Goal: Task Accomplishment & Management: Manage account settings

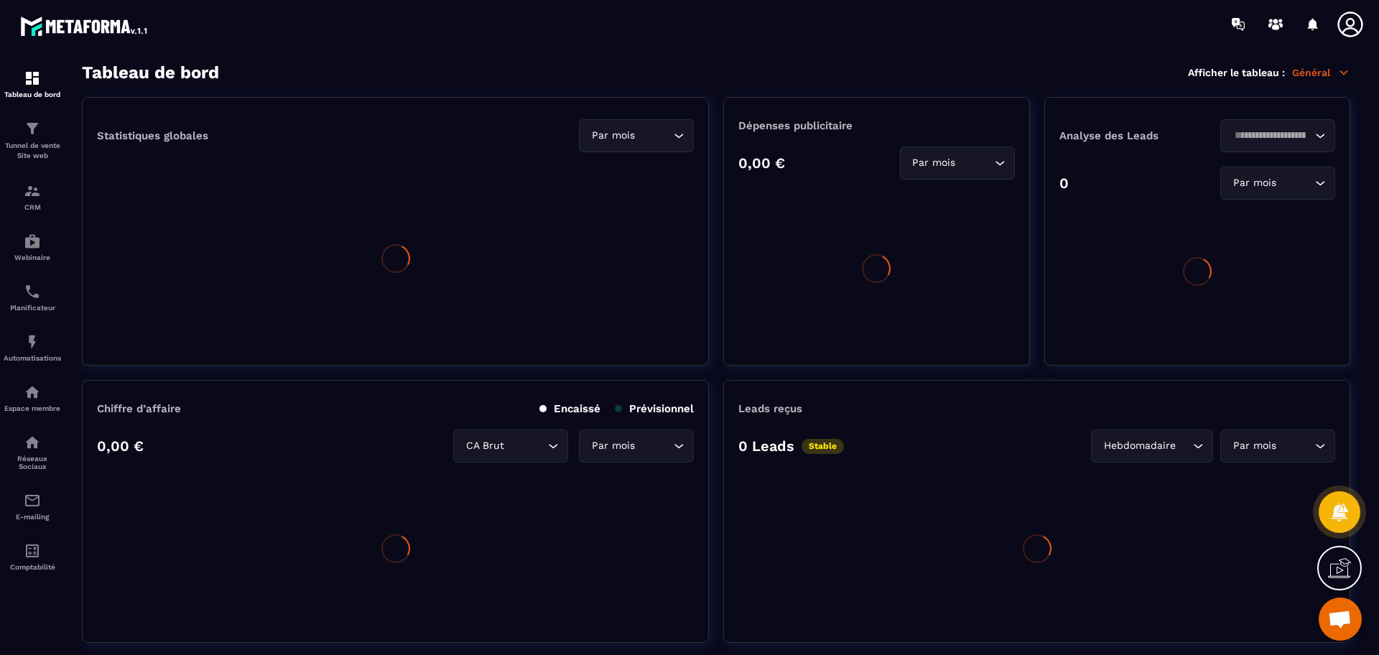
click at [1348, 17] on icon at bounding box center [1350, 24] width 29 height 29
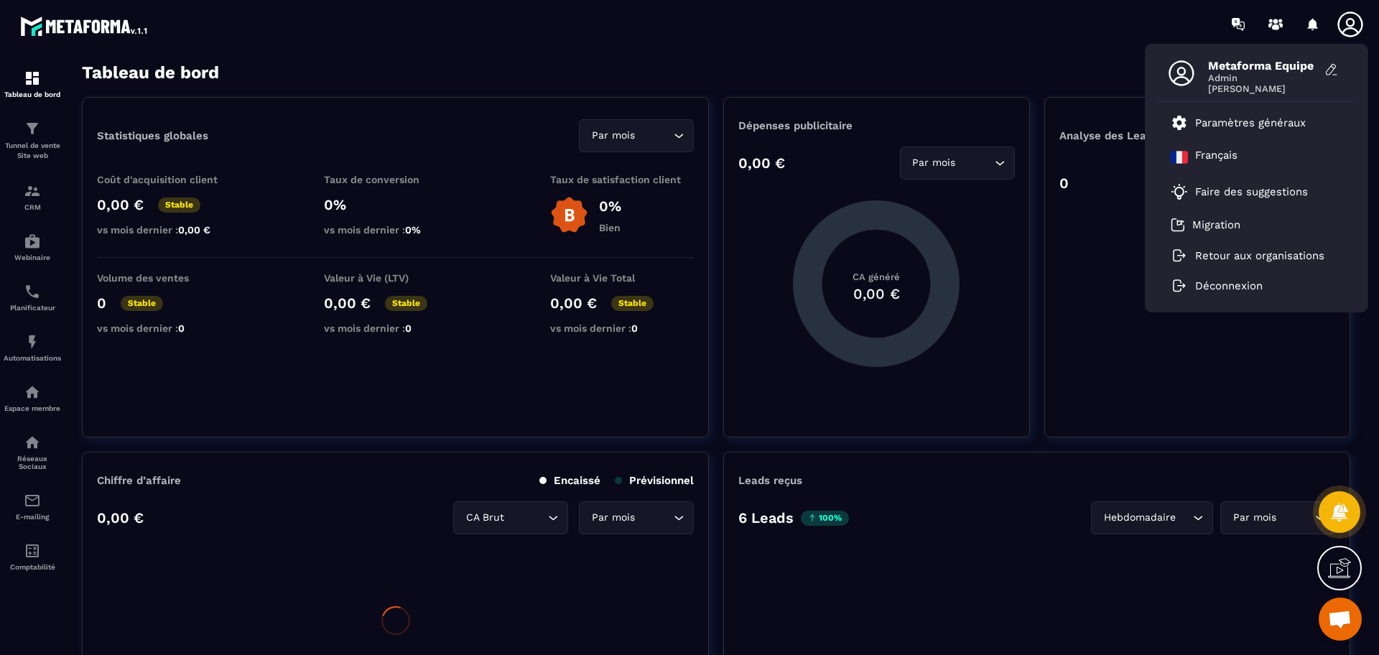
click at [1350, 24] on icon at bounding box center [1350, 24] width 29 height 29
click at [752, 62] on div "Tableau de bord Afficher le tableau : Général" at bounding box center [716, 72] width 1268 height 20
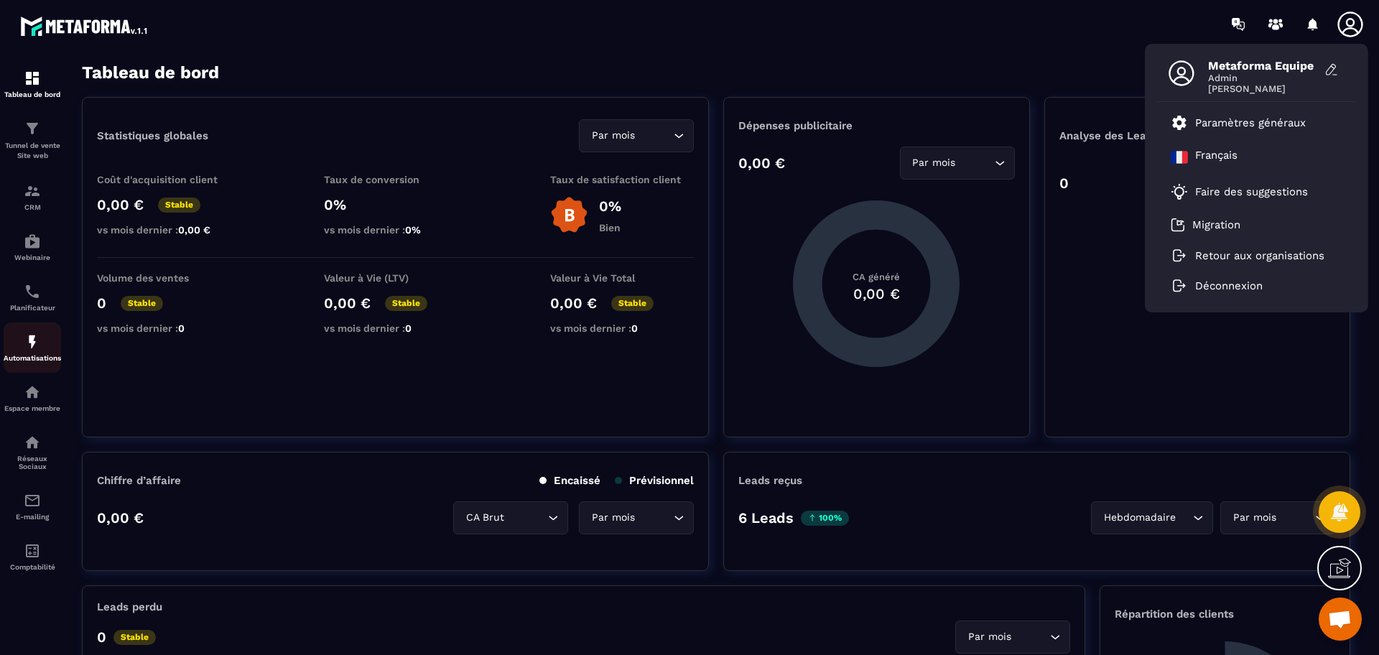
click at [33, 332] on link "Automatisations" at bounding box center [32, 347] width 57 height 50
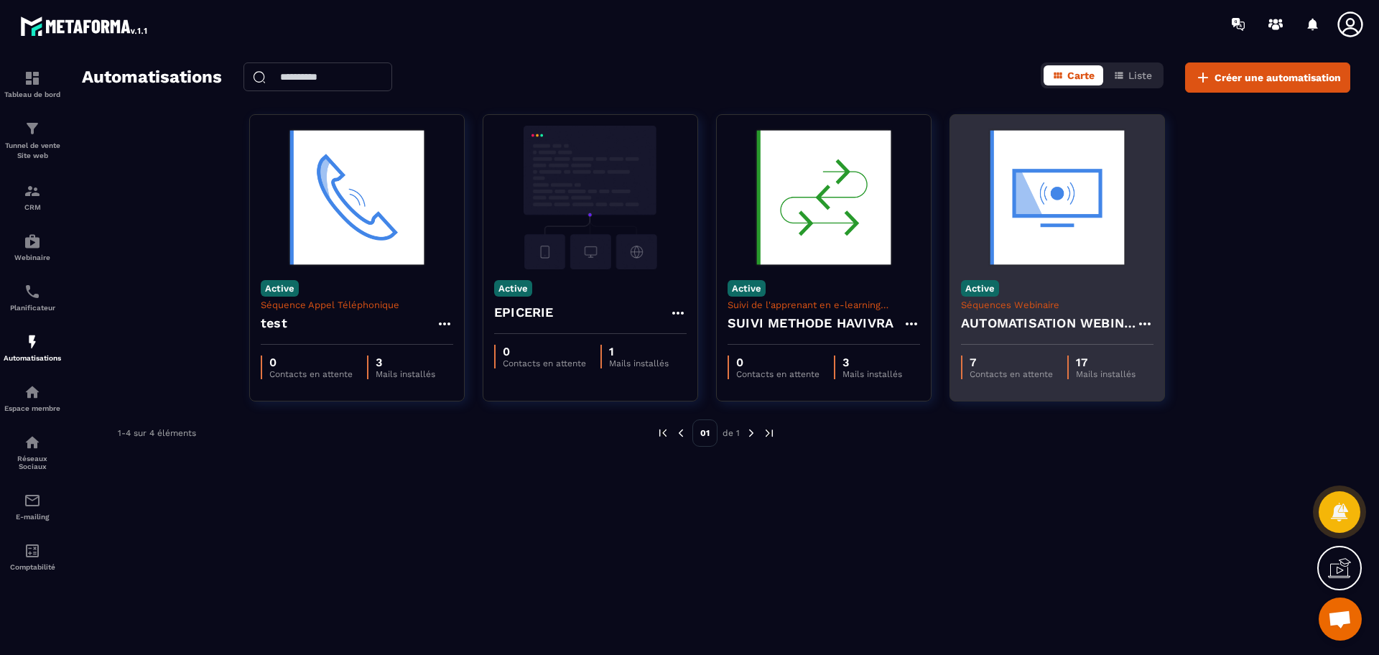
click at [998, 328] on h4 "AUTOMATISATION WEBINAIRE" at bounding box center [1048, 323] width 175 height 20
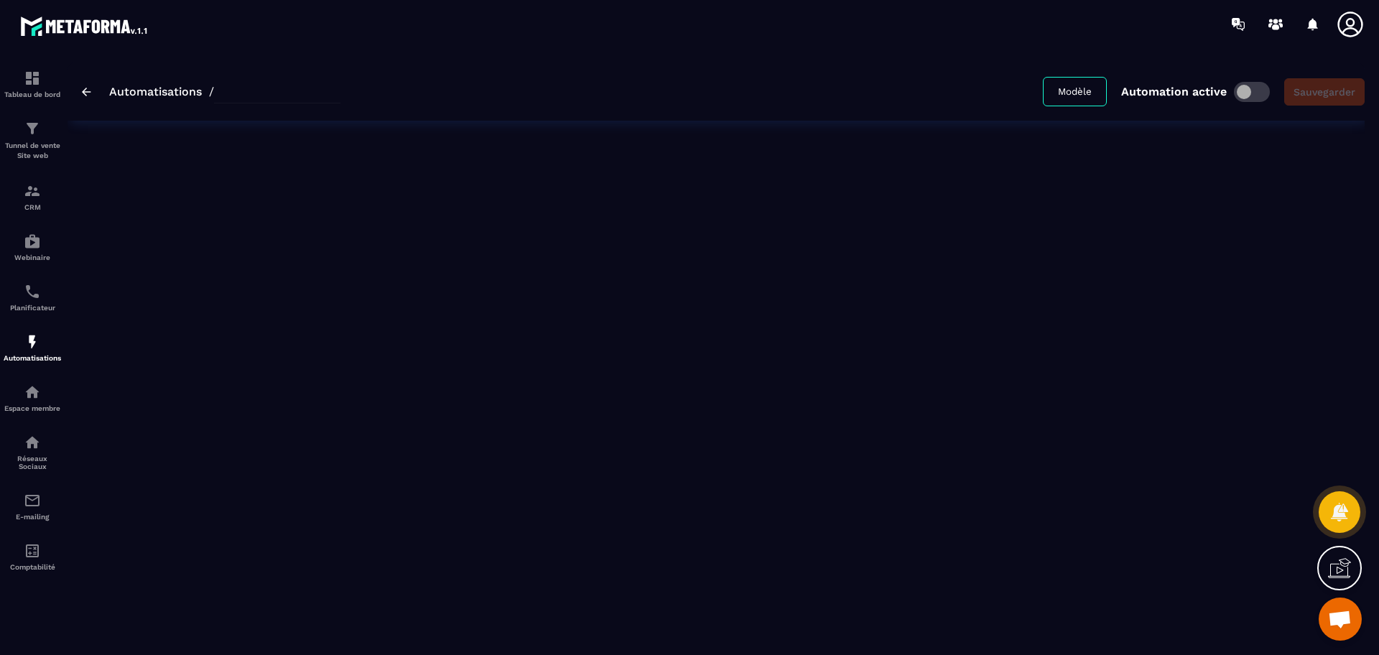
type input "**********"
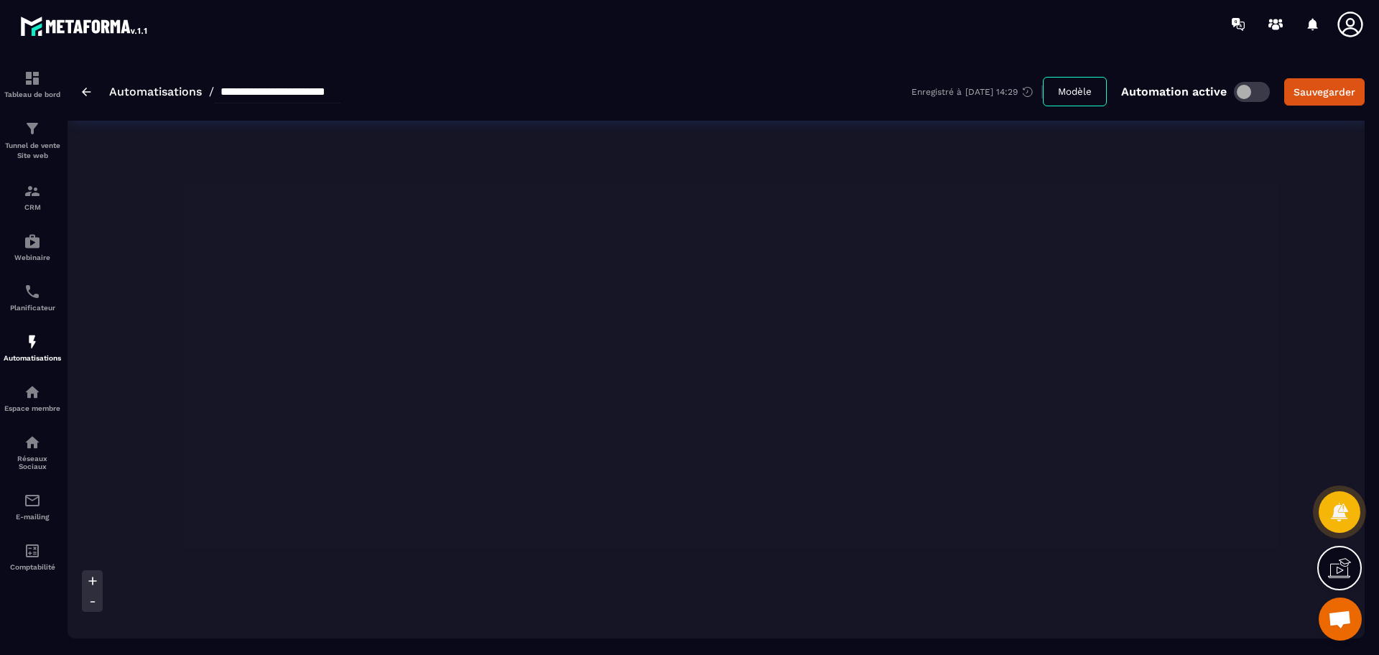
scroll to position [160, 0]
